Goal: Transaction & Acquisition: Purchase product/service

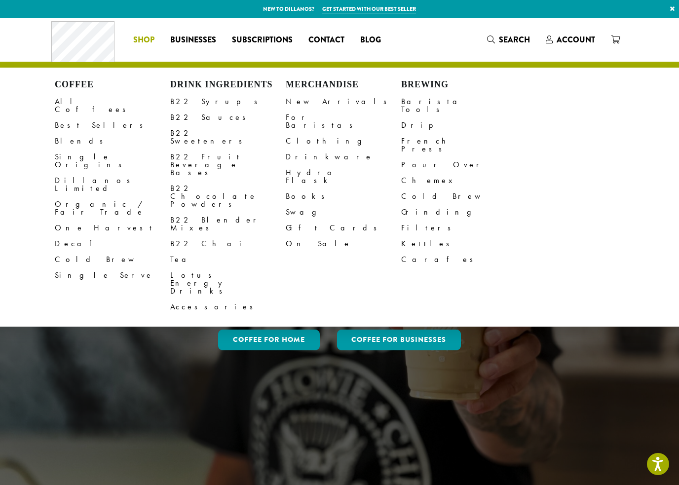
click at [82, 99] on link "All Coffees" at bounding box center [112, 106] width 115 height 24
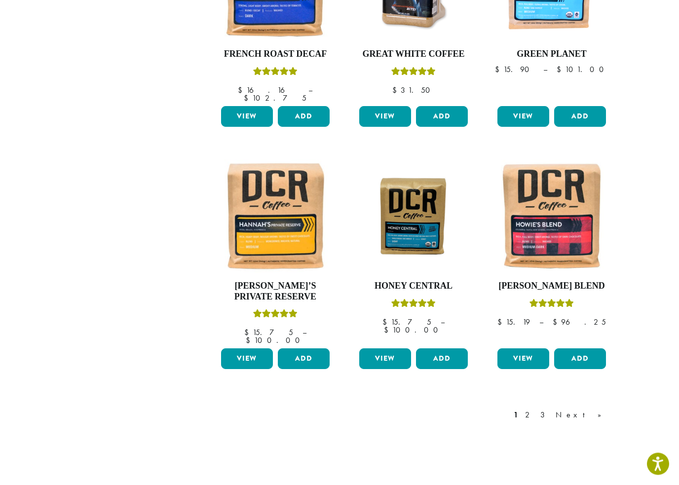
scroll to position [692, 0]
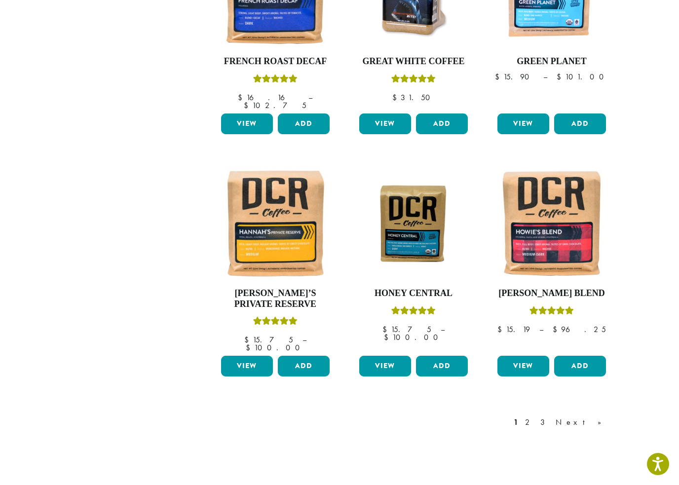
click at [535, 416] on link "2" at bounding box center [529, 422] width 12 height 12
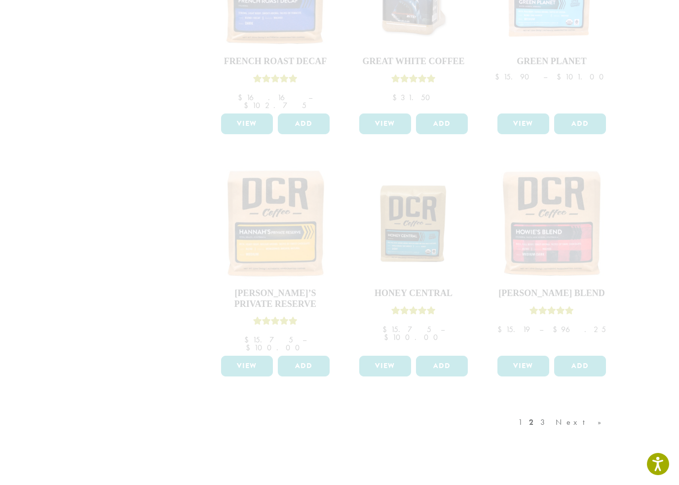
scroll to position [694, 0]
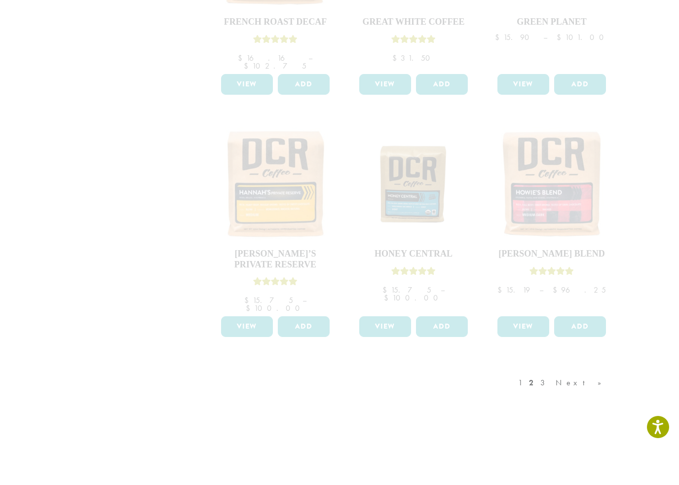
click at [571, 406] on div "1 2 3 Next »" at bounding box center [564, 429] width 97 height 46
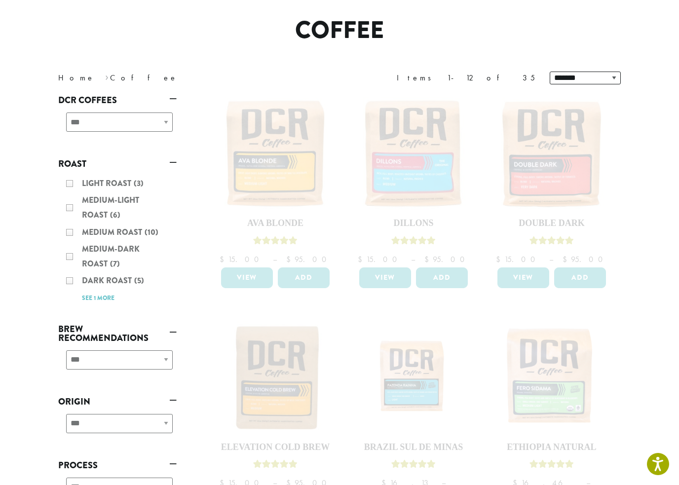
scroll to position [74, 0]
click at [104, 183] on div "Light Roast (3) Medium-Light Roast (6) Medium Roast (10) Medium-Dark Roast (7) …" at bounding box center [117, 241] width 118 height 137
click at [66, 181] on div "Light Roast (3) Medium-Light Roast (6) Medium Roast (10) Medium-Dark Roast (7) …" at bounding box center [117, 241] width 118 height 137
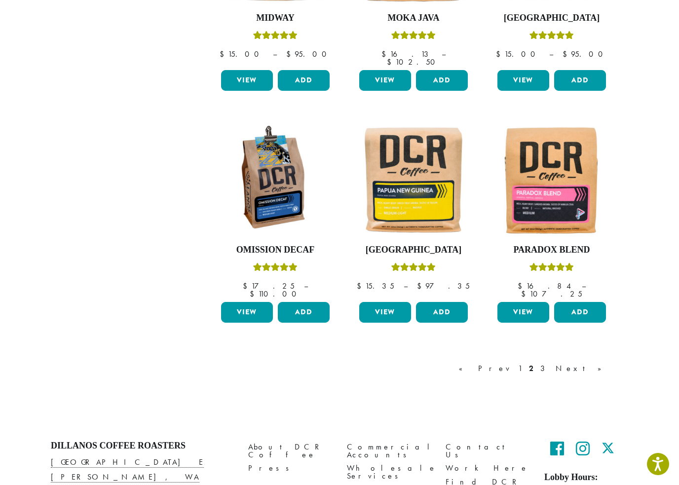
click at [550, 362] on link "3" at bounding box center [544, 368] width 12 height 12
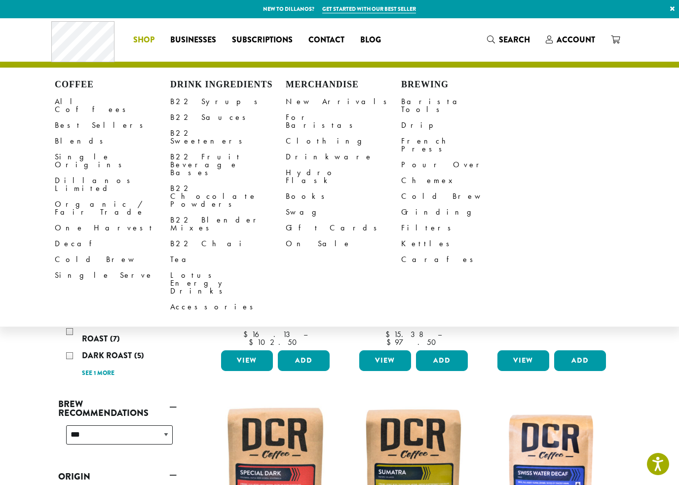
click at [69, 99] on link "All Coffees" at bounding box center [112, 106] width 115 height 24
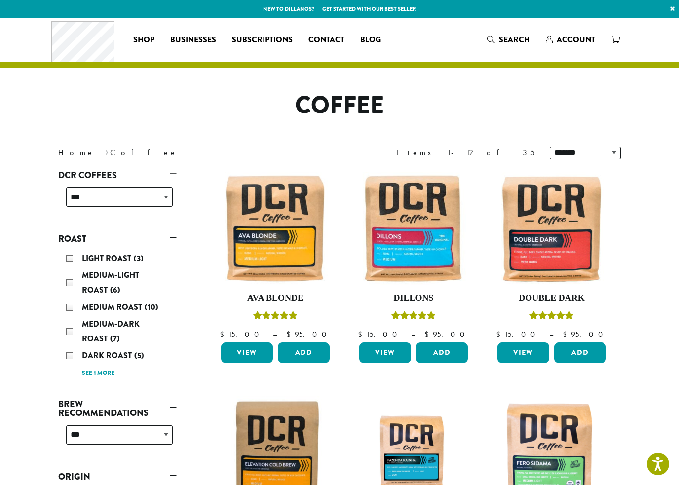
click at [105, 372] on link "See 1 more" at bounding box center [98, 373] width 33 height 10
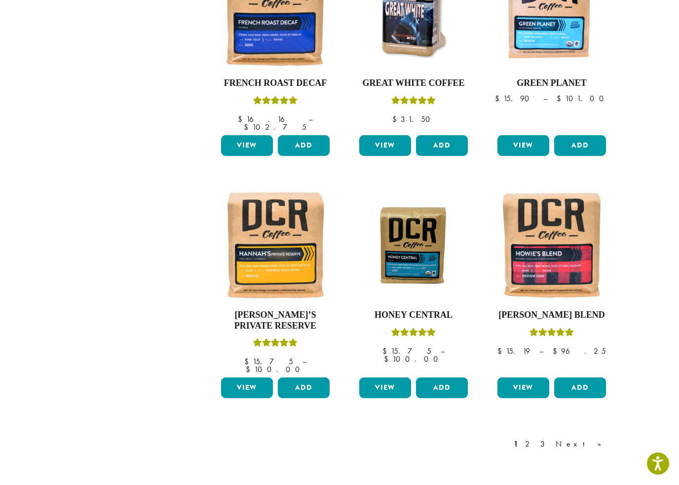
scroll to position [670, 0]
click at [599, 438] on link "Next »" at bounding box center [581, 444] width 57 height 12
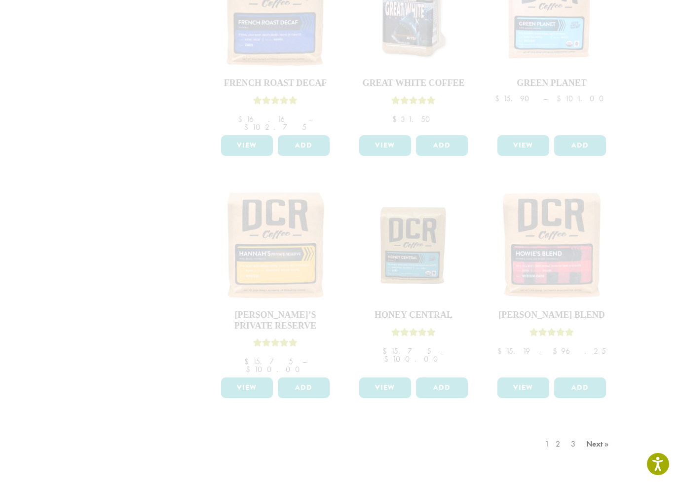
scroll to position [673, 0]
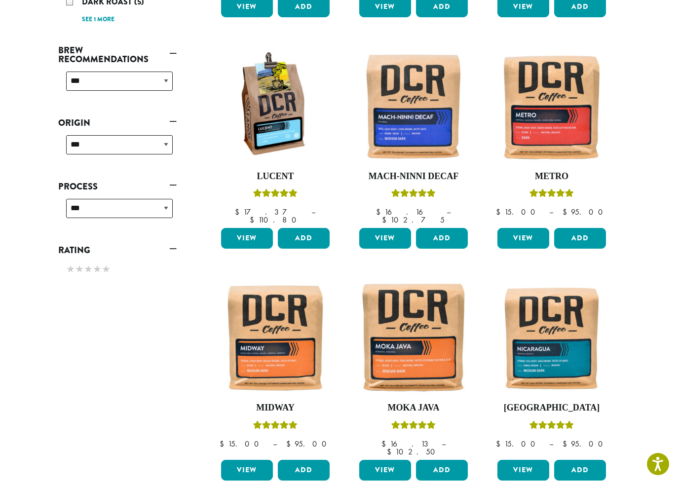
scroll to position [352, 0]
click at [264, 124] on img at bounding box center [274, 107] width 113 height 113
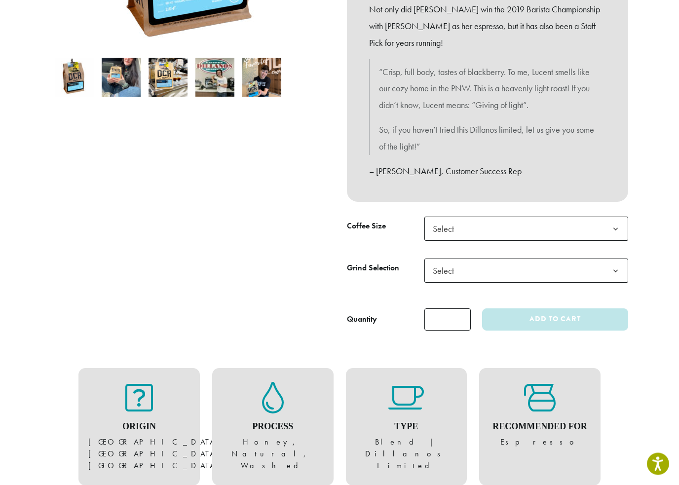
click at [457, 219] on span "Select" at bounding box center [446, 228] width 35 height 19
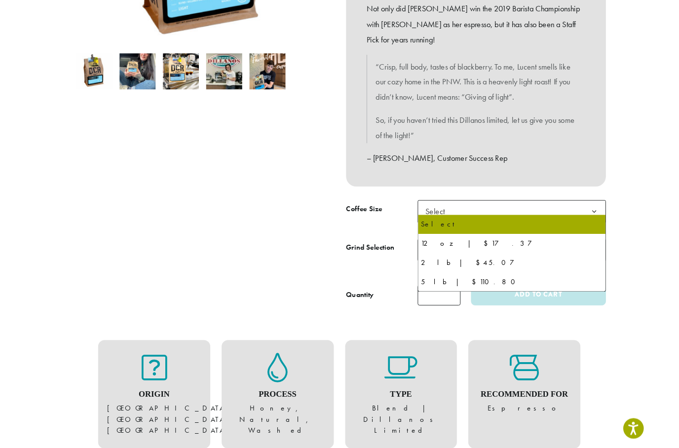
scroll to position [290, 0]
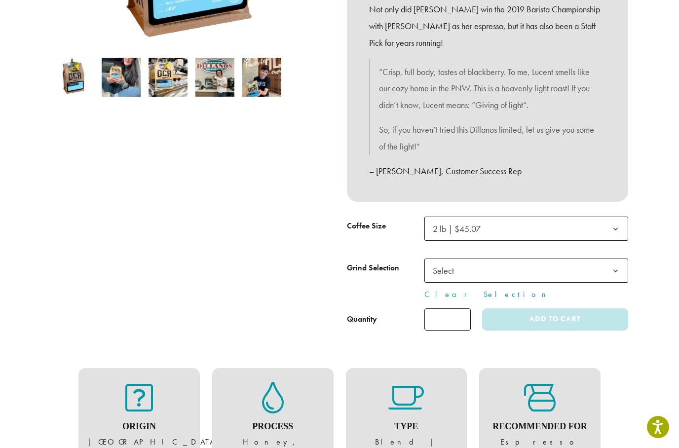
click at [450, 261] on span "Select" at bounding box center [446, 270] width 35 height 19
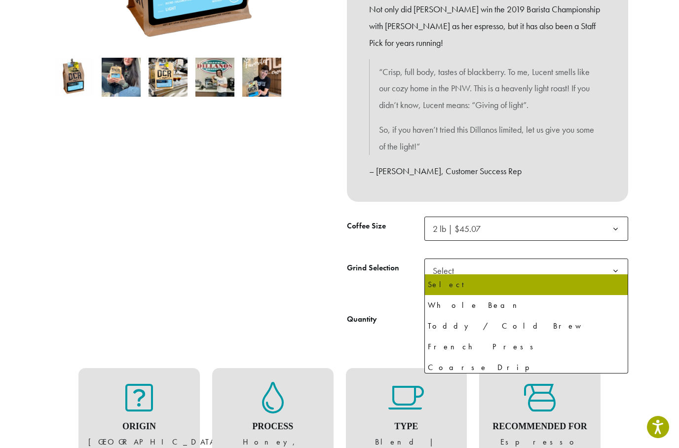
select select "**********"
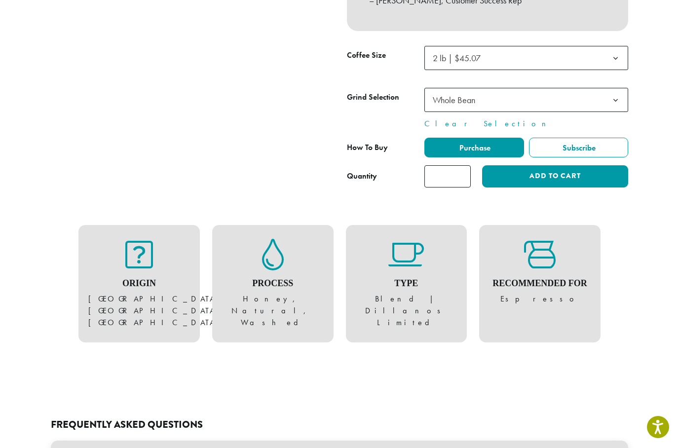
scroll to position [477, 0]
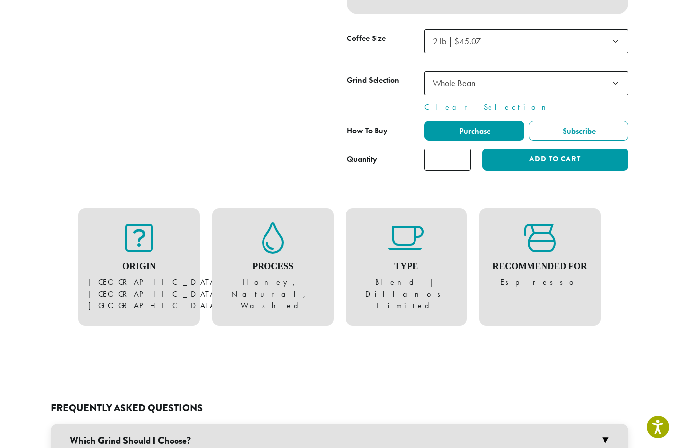
click at [514, 154] on button "Add to cart" at bounding box center [555, 159] width 146 height 22
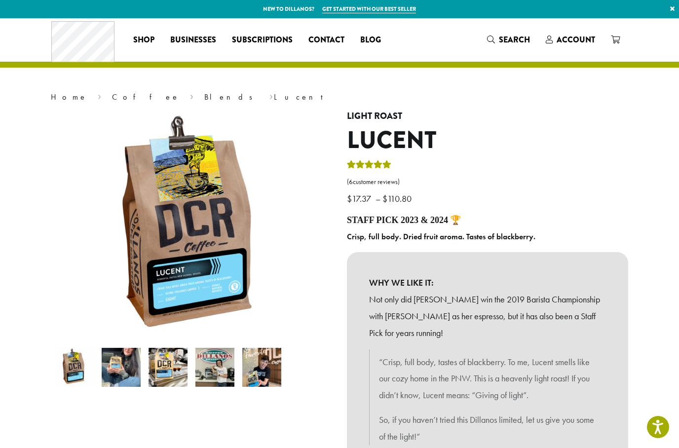
click at [579, 41] on span "Account" at bounding box center [575, 39] width 38 height 11
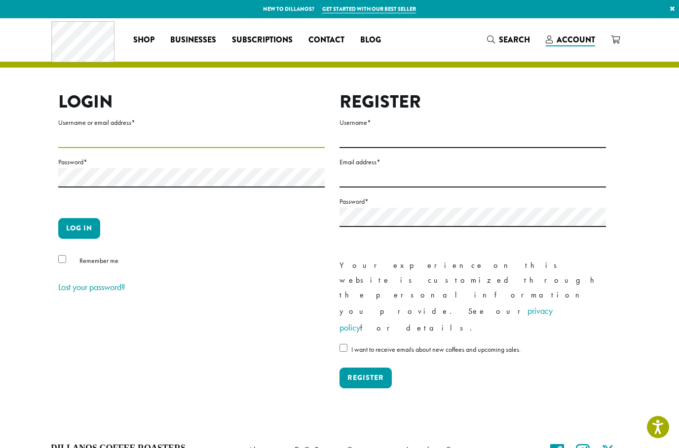
click at [115, 133] on input "Username or email address *" at bounding box center [191, 138] width 266 height 19
type input "**********"
click at [85, 223] on button "Log in" at bounding box center [79, 228] width 42 height 21
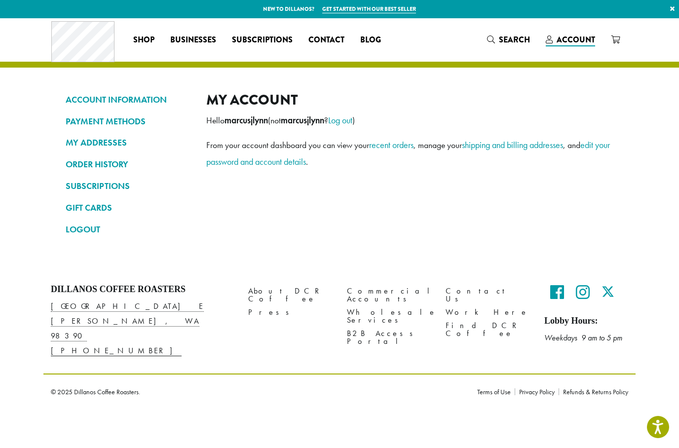
click at [87, 165] on link "ORDER HISTORY" at bounding box center [129, 164] width 126 height 17
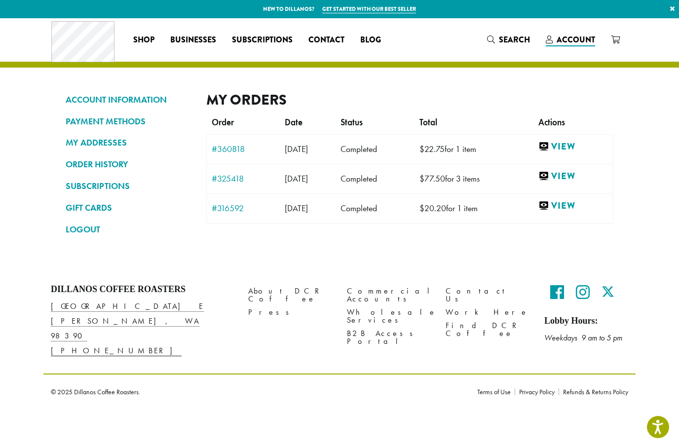
click at [565, 141] on link "View" at bounding box center [573, 147] width 70 height 12
click at [567, 173] on link "View" at bounding box center [573, 176] width 70 height 12
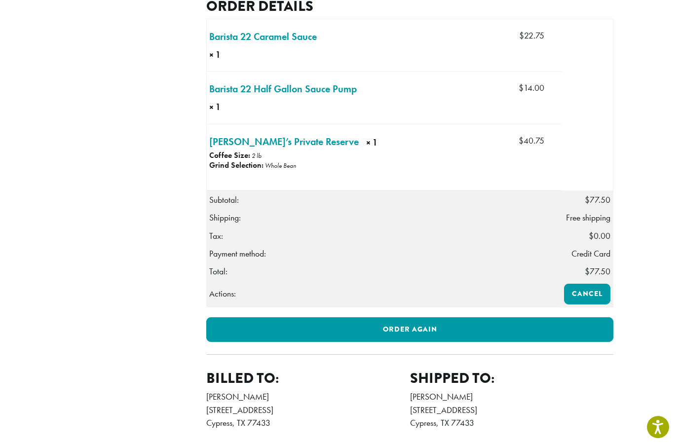
scroll to position [340, 0]
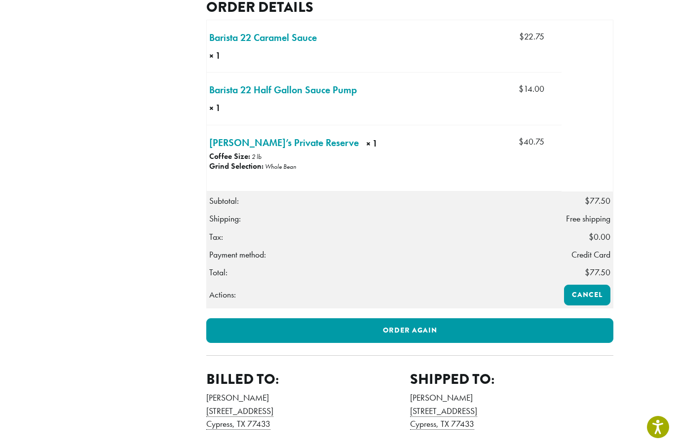
click at [231, 150] on link "[PERSON_NAME]’s Private Reserve × 1" at bounding box center [283, 142] width 149 height 15
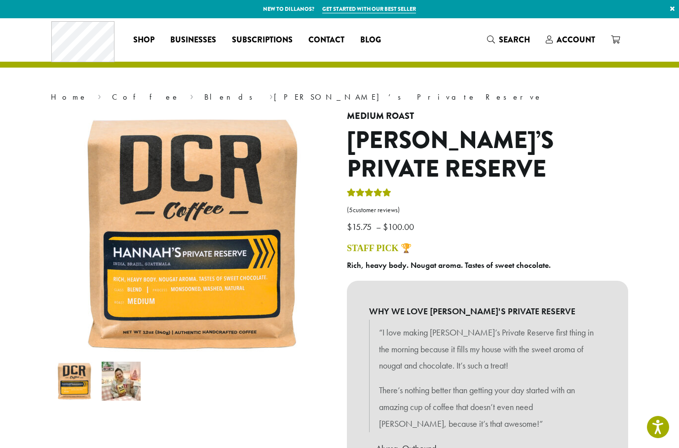
click at [412, 440] on p "– Alyssa, Outbound" at bounding box center [487, 448] width 237 height 17
